Goal: Task Accomplishment & Management: Use online tool/utility

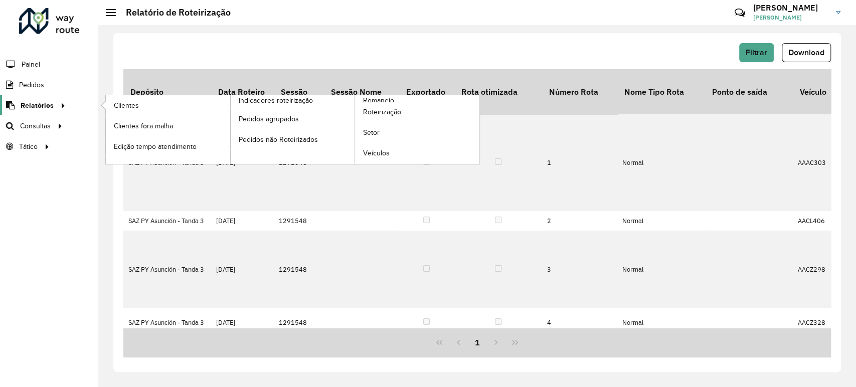
click at [52, 99] on link "Relatórios" at bounding box center [34, 105] width 69 height 20
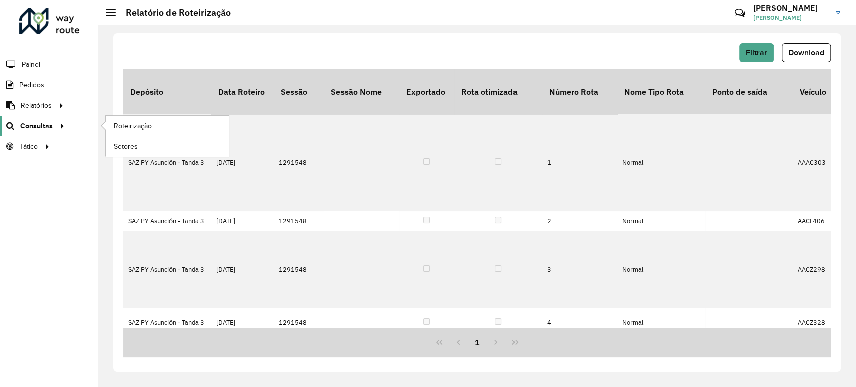
click at [38, 126] on span "Consultas" at bounding box center [36, 126] width 33 height 11
click at [129, 121] on span "Roteirização" at bounding box center [134, 126] width 41 height 11
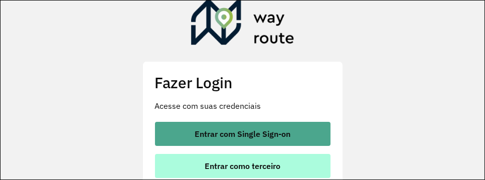
click at [248, 163] on span "Entrar como terceiro" at bounding box center [243, 166] width 76 height 8
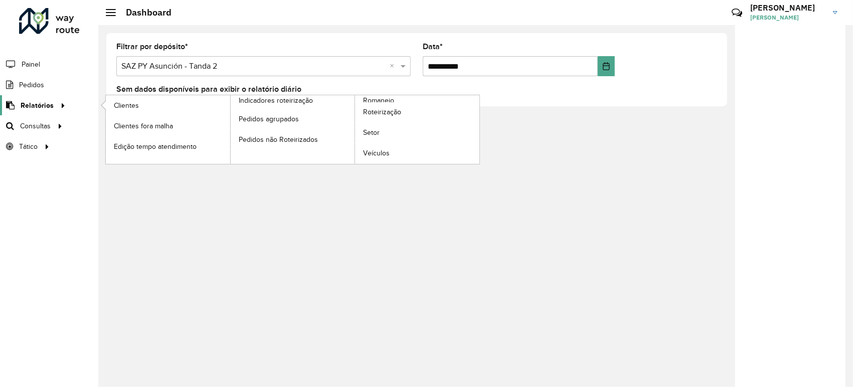
click at [51, 108] on span "Relatórios" at bounding box center [37, 105] width 33 height 11
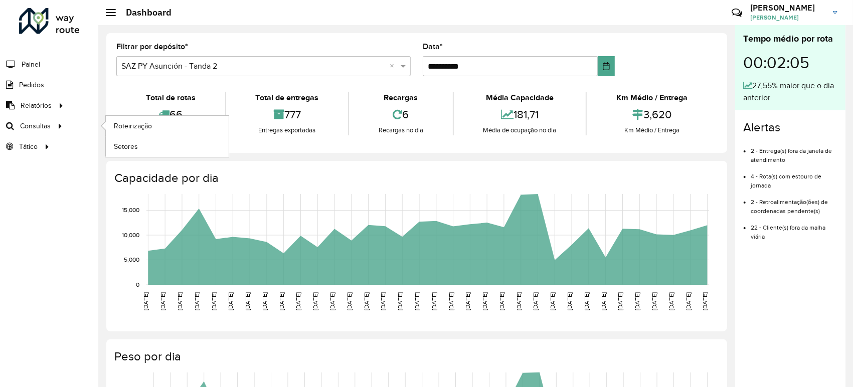
drag, startPoint x: 47, startPoint y: 124, endPoint x: 78, endPoint y: 123, distance: 30.6
click at [47, 124] on span "Consultas" at bounding box center [35, 126] width 31 height 11
click at [149, 123] on span "Roteirização" at bounding box center [134, 126] width 41 height 11
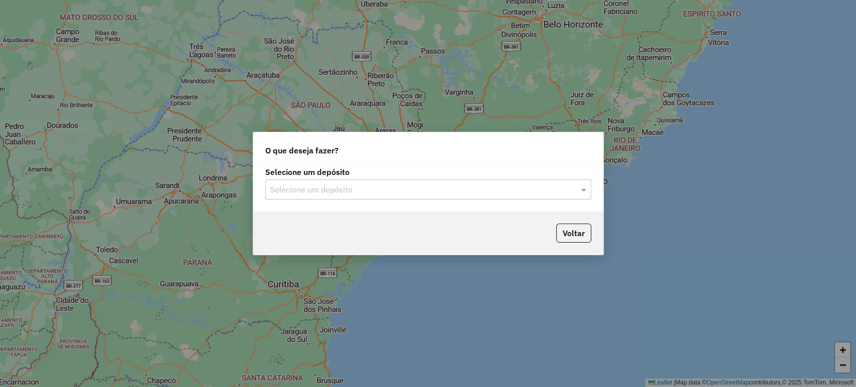
click at [373, 191] on input "text" at bounding box center [418, 190] width 296 height 12
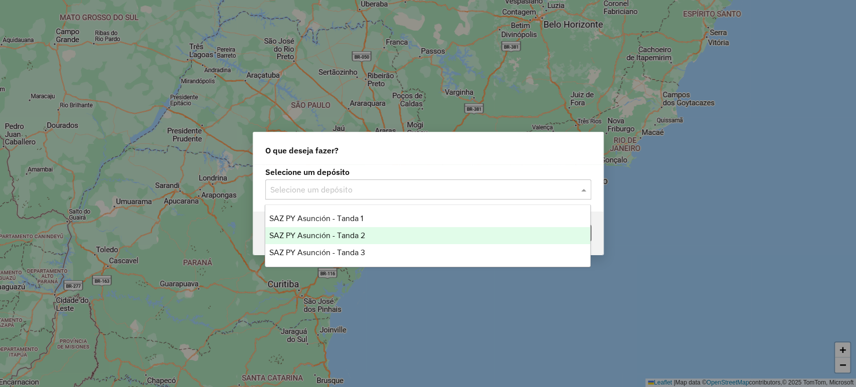
click at [349, 235] on span "SAZ PY Asunción - Tanda 2" at bounding box center [317, 235] width 96 height 9
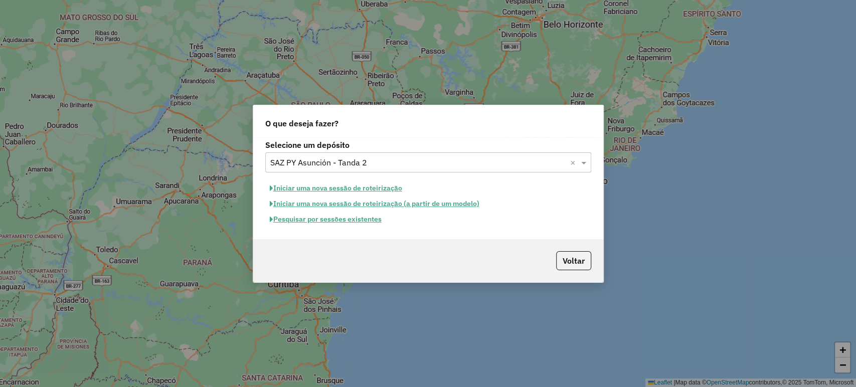
click at [369, 186] on button "Iniciar uma nova sessão de roteirização" at bounding box center [335, 188] width 141 height 16
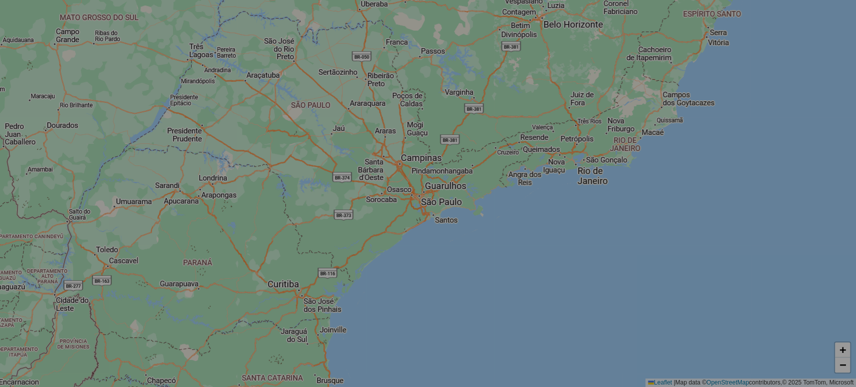
select select "*"
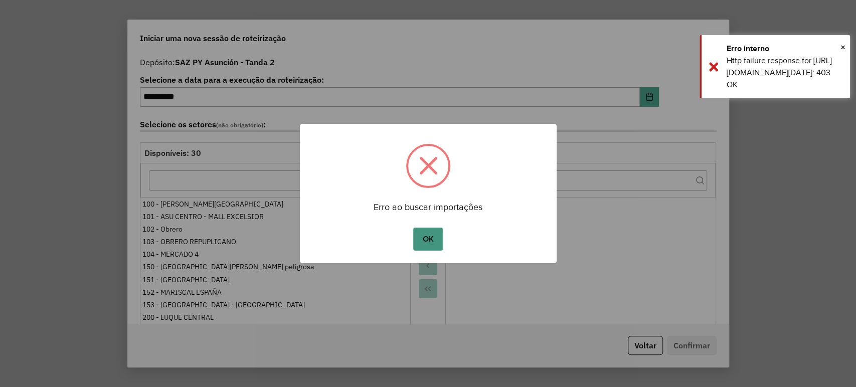
click at [421, 238] on button "OK" at bounding box center [428, 239] width 30 height 23
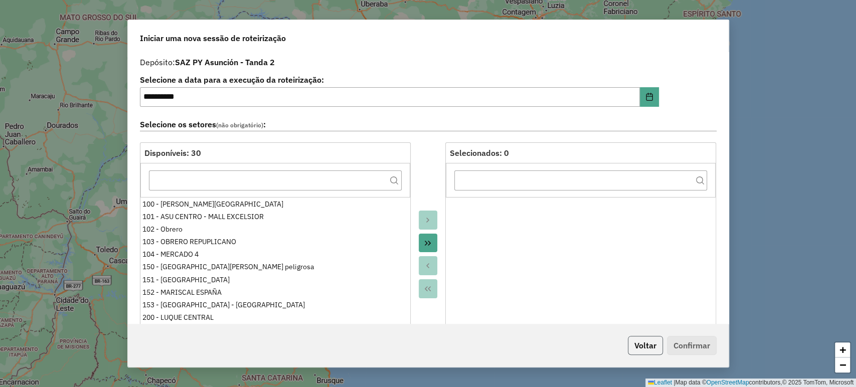
click at [649, 343] on button "Voltar" at bounding box center [645, 345] width 35 height 19
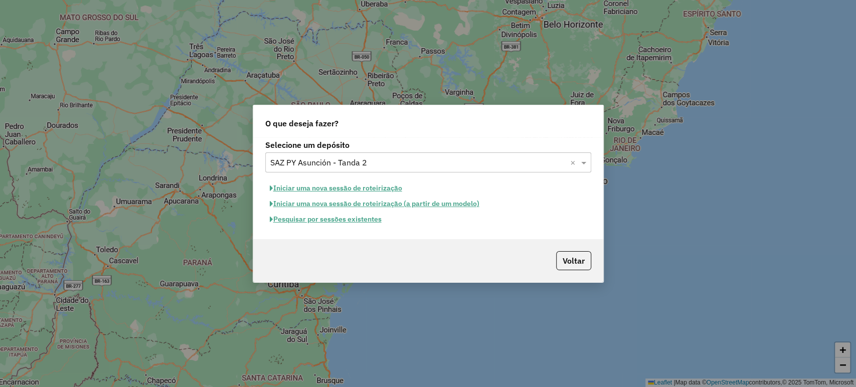
click at [373, 218] on button "Pesquisar por sessões existentes" at bounding box center [325, 220] width 121 height 16
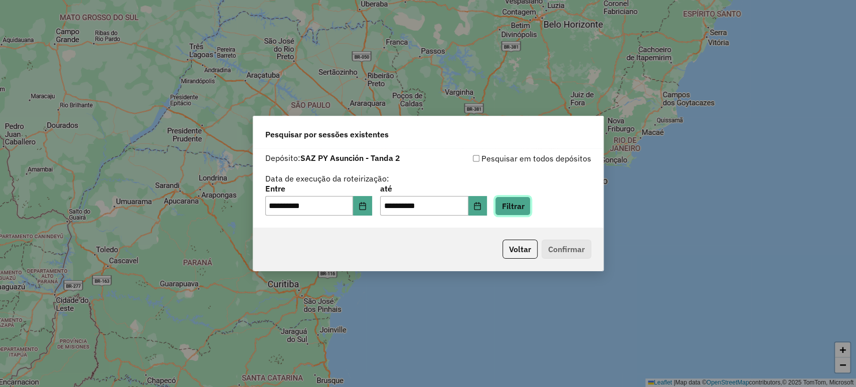
click at [522, 207] on button "Filtrar" at bounding box center [513, 206] width 36 height 19
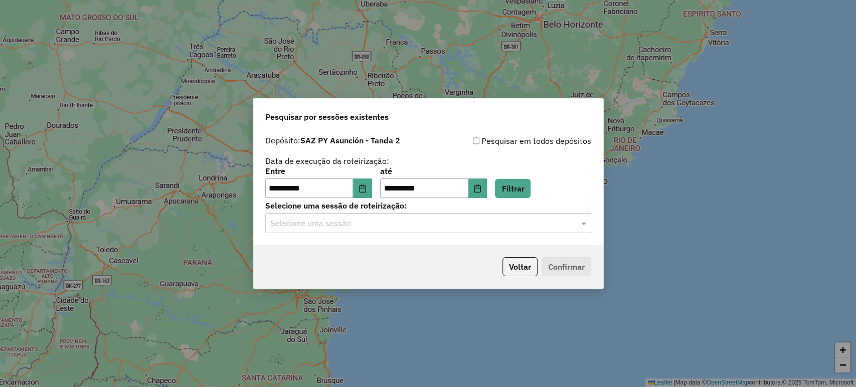
click at [506, 229] on input "text" at bounding box center [418, 224] width 296 height 12
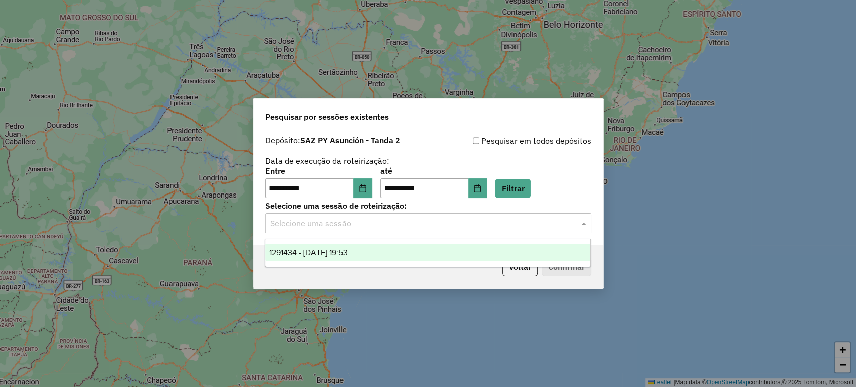
click at [370, 256] on div "1291434 - 09/10/2025 19:53" at bounding box center [427, 252] width 325 height 17
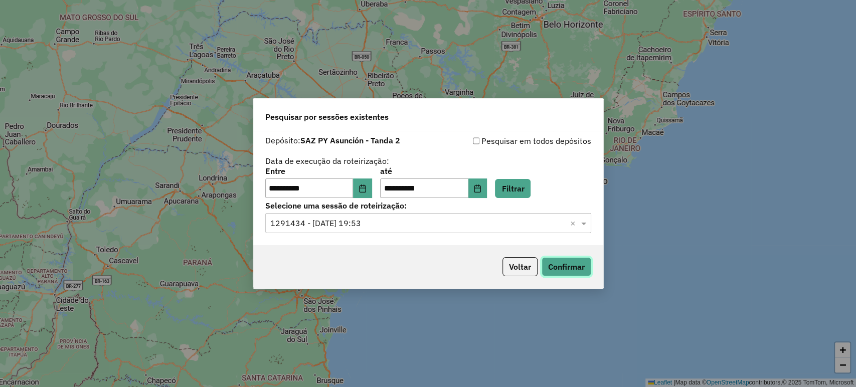
click at [553, 264] on button "Confirmar" at bounding box center [566, 266] width 50 height 19
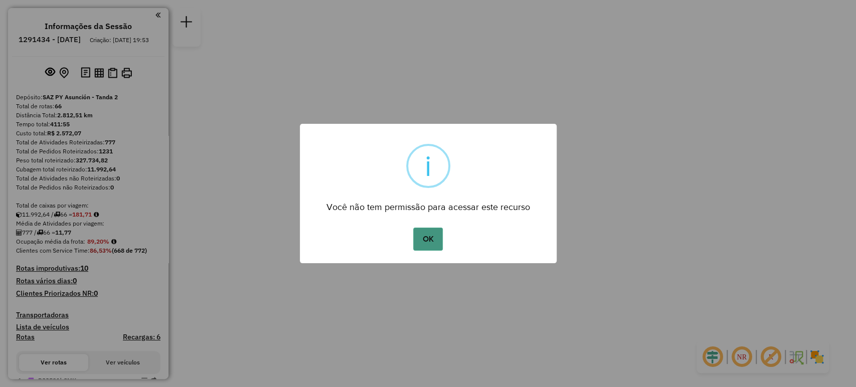
click at [424, 236] on button "OK" at bounding box center [428, 239] width 30 height 23
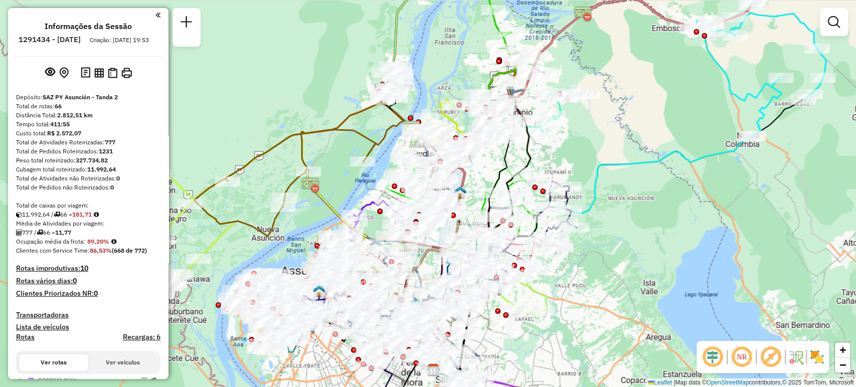
drag, startPoint x: 686, startPoint y: 167, endPoint x: 703, endPoint y: 222, distance: 57.9
click at [689, 236] on div "Janela de atendimento Grade de atendimento Capacidade Transportadoras Veículos …" at bounding box center [428, 193] width 856 height 387
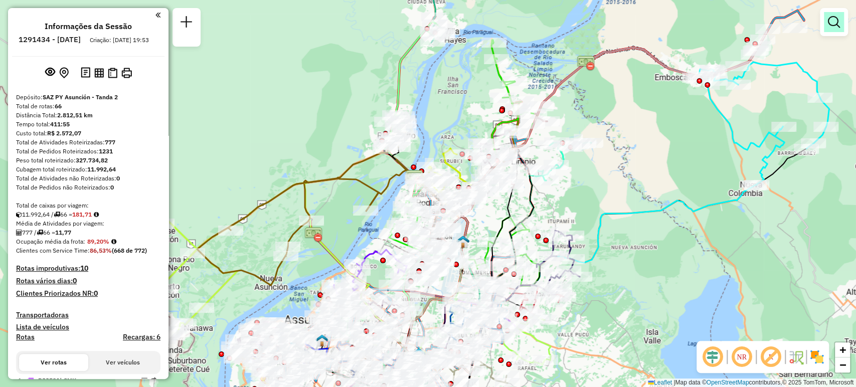
click at [836, 27] on em at bounding box center [834, 22] width 12 height 12
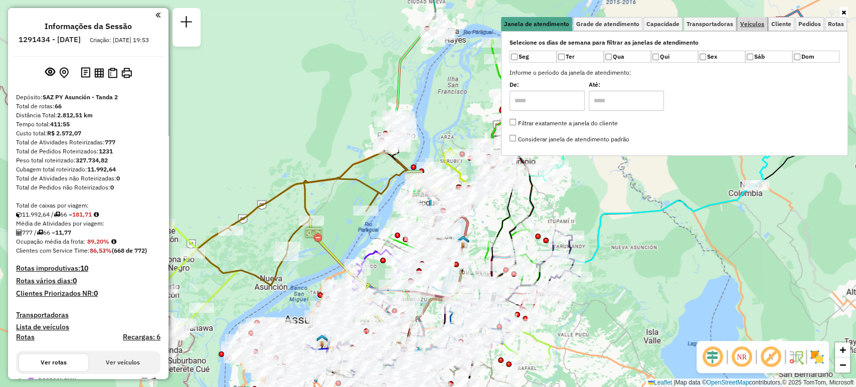
click at [753, 21] on span "Veículos" at bounding box center [752, 24] width 24 height 6
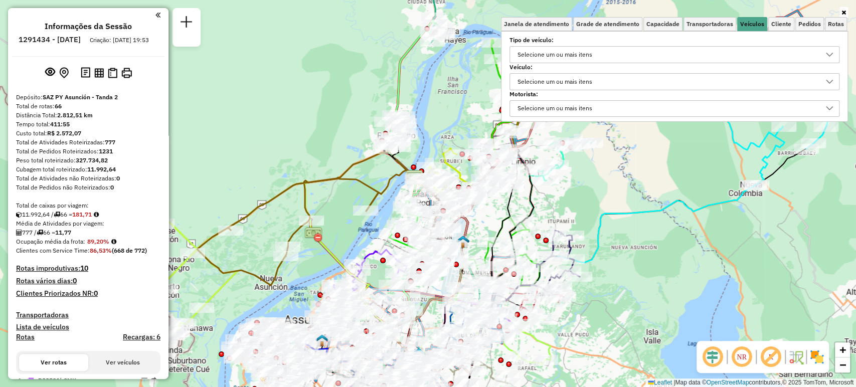
click at [624, 53] on div "Selecione um ou mais itens" at bounding box center [667, 55] width 306 height 16
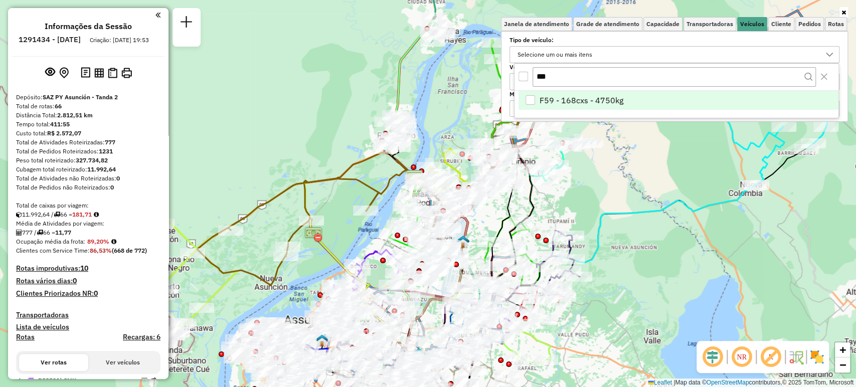
type input "***"
click at [527, 101] on div "F59 - 168cxs - 4750kg" at bounding box center [530, 100] width 10 height 10
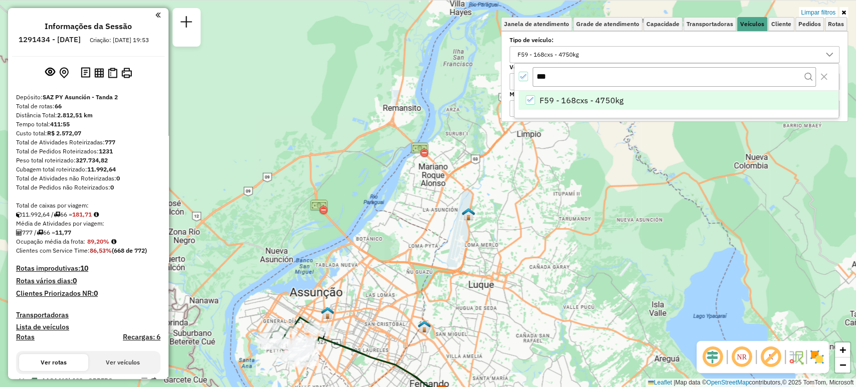
drag, startPoint x: 321, startPoint y: 265, endPoint x: 394, endPoint y: 119, distance: 162.8
click at [394, 119] on div "Limpar filtros Janela de atendimento Grade de atendimento Capacidade Transporta…" at bounding box center [428, 193] width 856 height 387
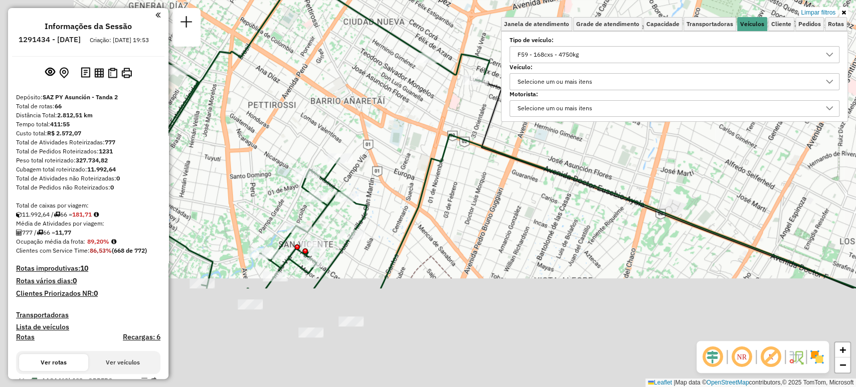
drag, startPoint x: 433, startPoint y: 252, endPoint x: 521, endPoint y: 114, distance: 163.4
click at [521, 114] on div "Limpar filtros Janela de atendimento Grade de atendimento Capacidade Transporta…" at bounding box center [428, 193] width 856 height 387
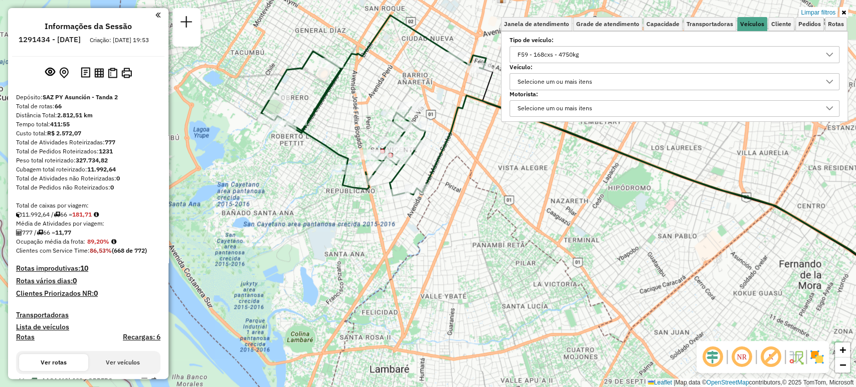
drag, startPoint x: 416, startPoint y: 99, endPoint x: 446, endPoint y: 82, distance: 34.6
click at [446, 82] on div "Limpar filtros Janela de atendimento Grade de atendimento Capacidade Transporta…" at bounding box center [428, 193] width 856 height 387
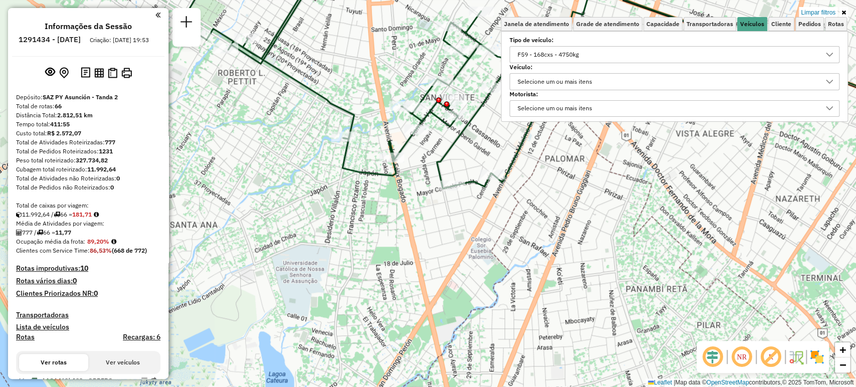
drag, startPoint x: 379, startPoint y: 247, endPoint x: 472, endPoint y: 214, distance: 98.6
click at [472, 214] on div "Limpar filtros Janela de atendimento Grade de atendimento Capacidade Transporta…" at bounding box center [428, 193] width 856 height 387
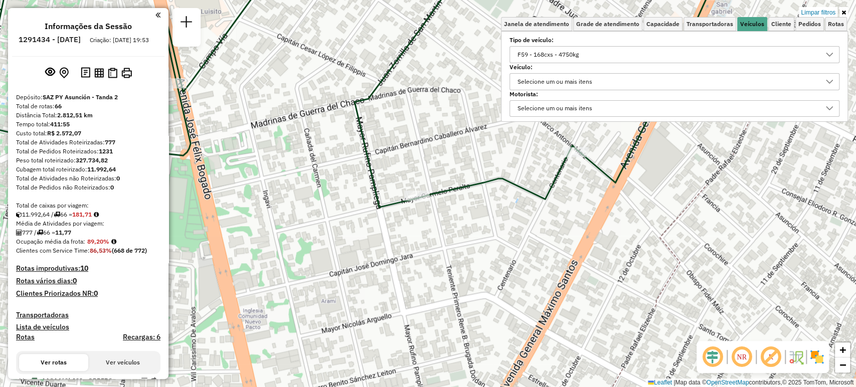
drag, startPoint x: 512, startPoint y: 207, endPoint x: 465, endPoint y: 211, distance: 47.3
click at [465, 211] on div "Limpar filtros Janela de atendimento Grade de atendimento Capacidade Transporta…" at bounding box center [428, 193] width 856 height 387
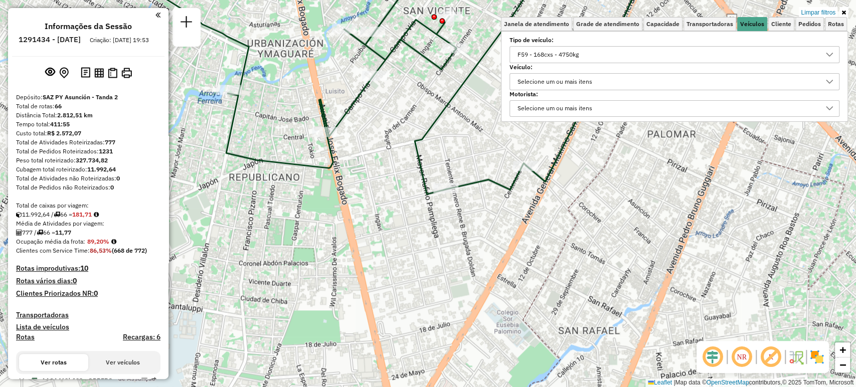
drag, startPoint x: 528, startPoint y: 209, endPoint x: 491, endPoint y: 209, distance: 36.6
click at [491, 209] on div "Limpar filtros Janela de atendimento Grade de atendimento Capacidade Transporta…" at bounding box center [428, 193] width 856 height 387
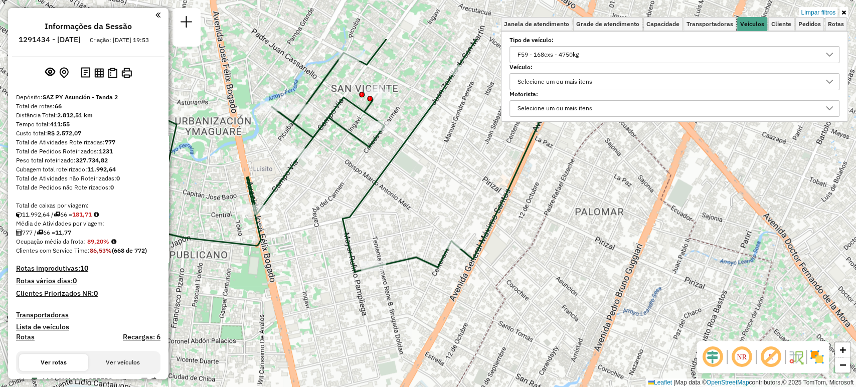
drag, startPoint x: 349, startPoint y: 209, endPoint x: 293, endPoint y: 255, distance: 72.7
click at [293, 255] on div "Limpar filtros Janela de atendimento Grade de atendimento Capacidade Transporta…" at bounding box center [428, 193] width 856 height 387
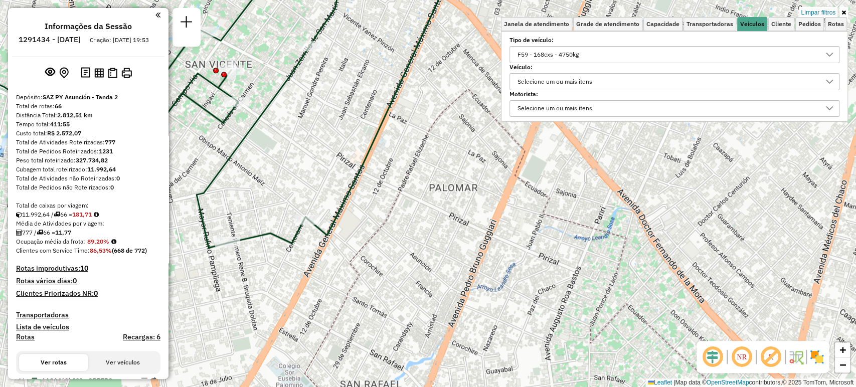
drag, startPoint x: 495, startPoint y: 282, endPoint x: 349, endPoint y: 258, distance: 147.9
click at [349, 258] on div "Limpar filtros Janela de atendimento Grade de atendimento Capacidade Transporta…" at bounding box center [428, 193] width 856 height 387
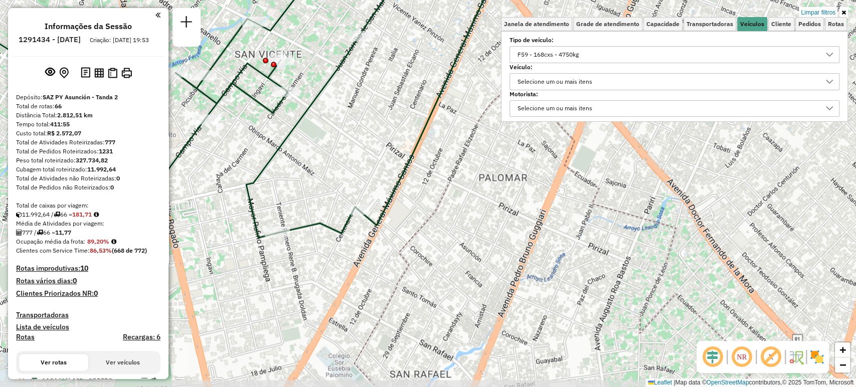
drag, startPoint x: 340, startPoint y: 269, endPoint x: 384, endPoint y: 259, distance: 44.8
click at [384, 259] on div "Limpar filtros Janela de atendimento Grade de atendimento Capacidade Transporta…" at bounding box center [428, 193] width 856 height 387
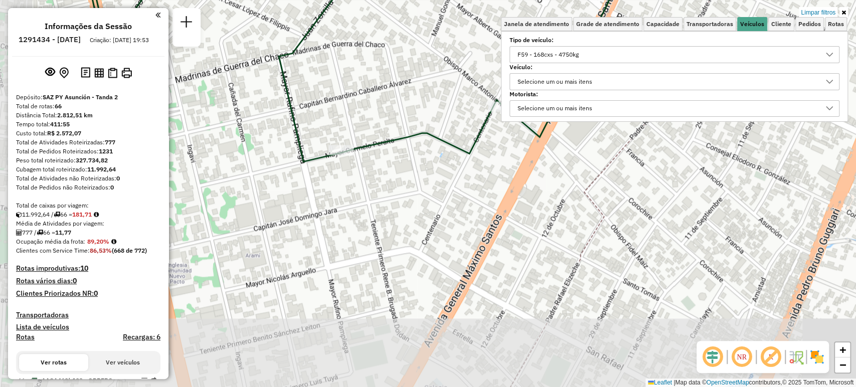
drag, startPoint x: 292, startPoint y: 233, endPoint x: 397, endPoint y: 62, distance: 200.5
click at [397, 62] on div "Limpar filtros Janela de atendimento Grade de atendimento Capacidade Transporta…" at bounding box center [428, 193] width 856 height 387
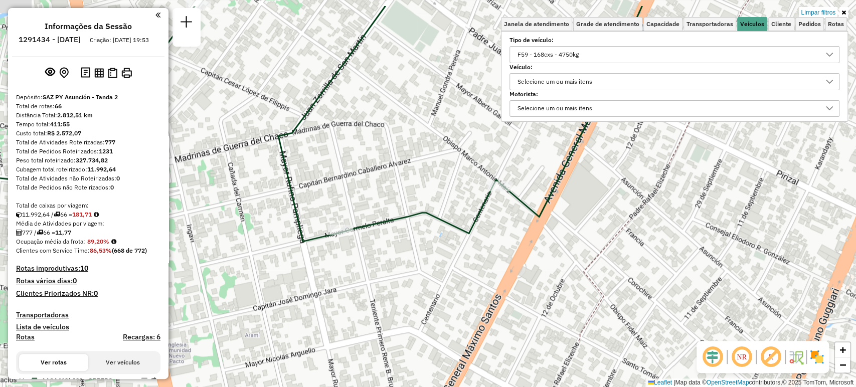
drag, startPoint x: 434, startPoint y: 219, endPoint x: 385, endPoint y: 279, distance: 77.3
click at [385, 279] on div "Limpar filtros Janela de atendimento Grade de atendimento Capacidade Transporta…" at bounding box center [428, 193] width 856 height 387
